Goal: Information Seeking & Learning: Learn about a topic

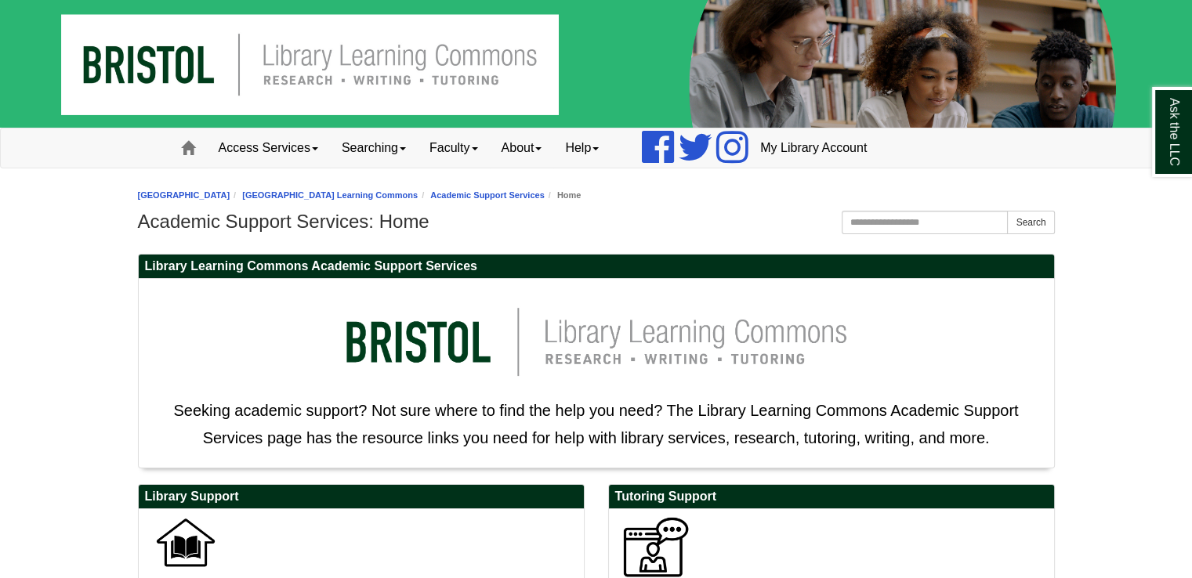
click at [224, 346] on p "Seeking academic support? Not sure where to find the help you need? The Library…" at bounding box center [597, 369] width 900 height 165
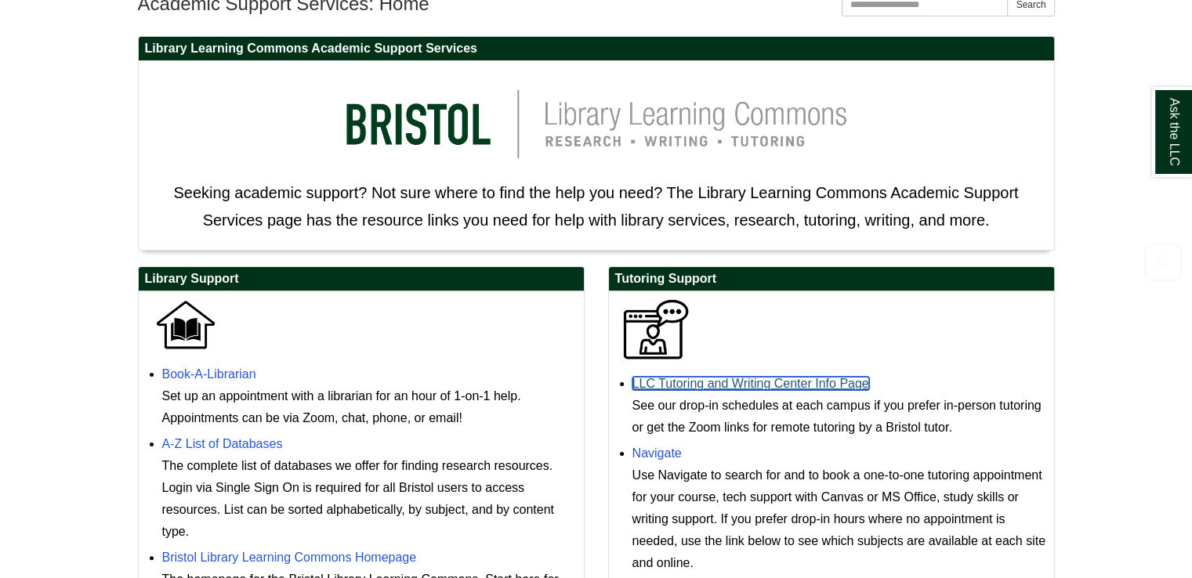
scroll to position [219, 0]
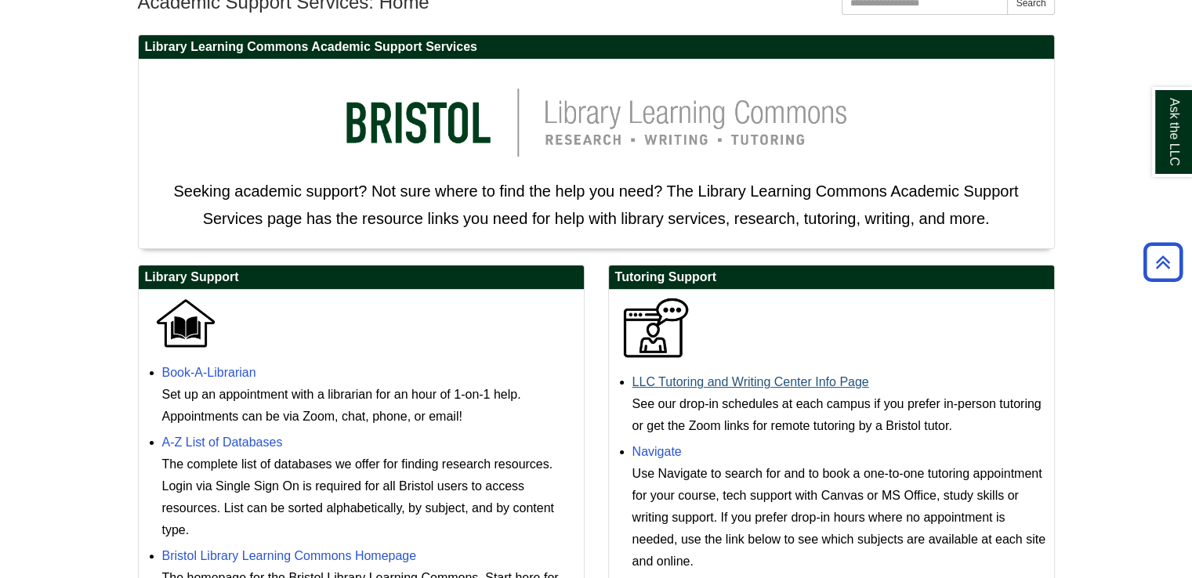
drag, startPoint x: 875, startPoint y: 380, endPoint x: 631, endPoint y: 383, distance: 243.8
click at [632, 383] on div "LLC Tutoring and Writing Center Info Page See our drop-in schedules at each cam…" at bounding box center [839, 404] width 414 height 66
copy link "LLC Tutoring and Writing Center Info Page"
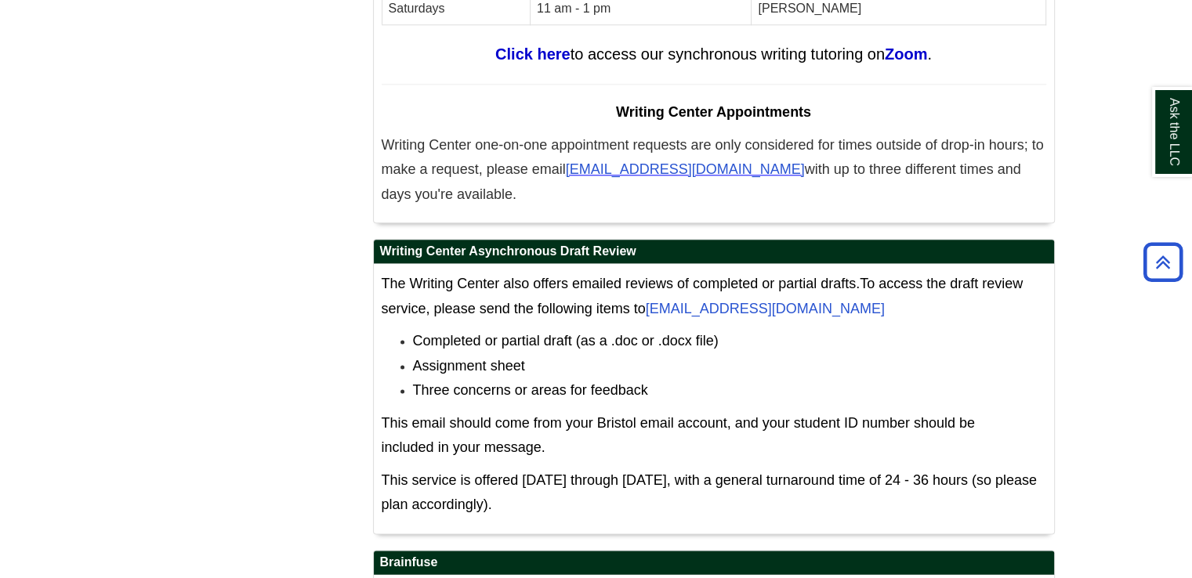
scroll to position [7868, 0]
